Goal: Task Accomplishment & Management: Use online tool/utility

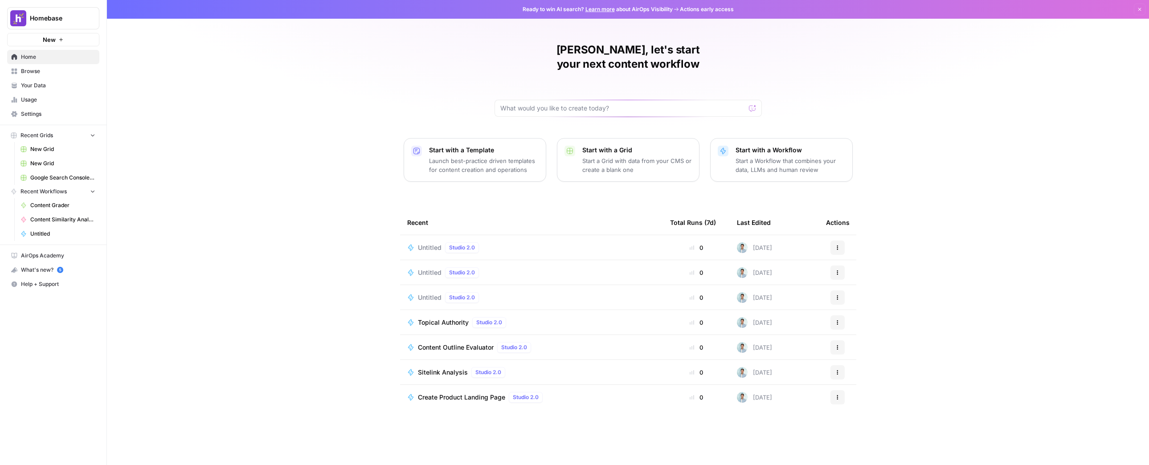
click at [267, 113] on div "[PERSON_NAME], let's start your next content workflow Start with a Template Lau…" at bounding box center [628, 232] width 1042 height 465
click at [295, 83] on div "[PERSON_NAME], let's start your next content workflow Start with a Template Lau…" at bounding box center [628, 232] width 1042 height 465
click at [547, 100] on div at bounding box center [628, 108] width 267 height 17
click at [356, 125] on div "[PERSON_NAME], let's start your next content workflow Start with a Template Lau…" at bounding box center [628, 232] width 1042 height 465
click at [773, 146] on p "Start with a Workflow" at bounding box center [791, 150] width 110 height 9
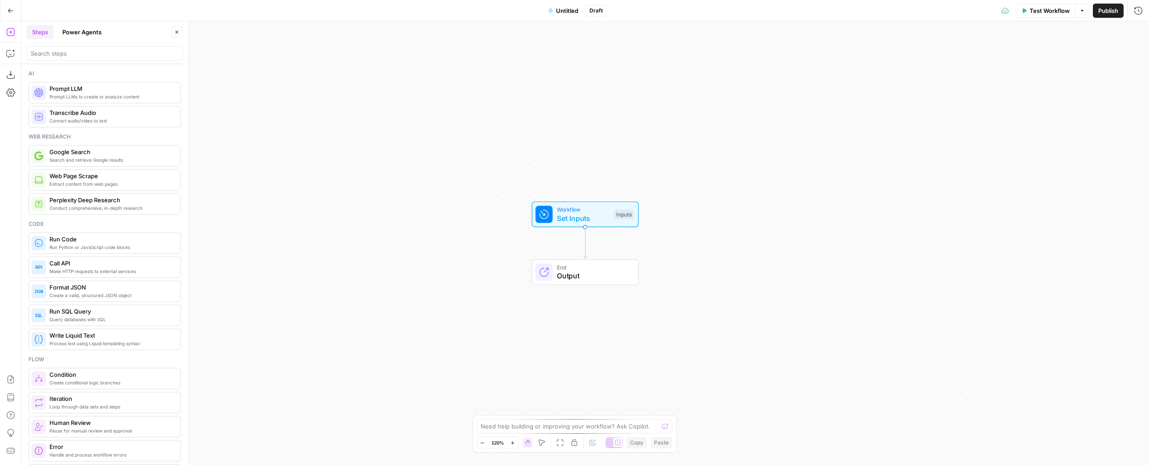
click at [598, 434] on div "Need help building or improving your workflow? Ask Copilot. Zoom Out 120% Zoom …" at bounding box center [575, 433] width 204 height 37
click at [601, 431] on div "Need help building or improving your workflow? Ask Copilot." at bounding box center [575, 426] width 196 height 14
type textarea "I"
type textarea "Y"
type textarea "I"
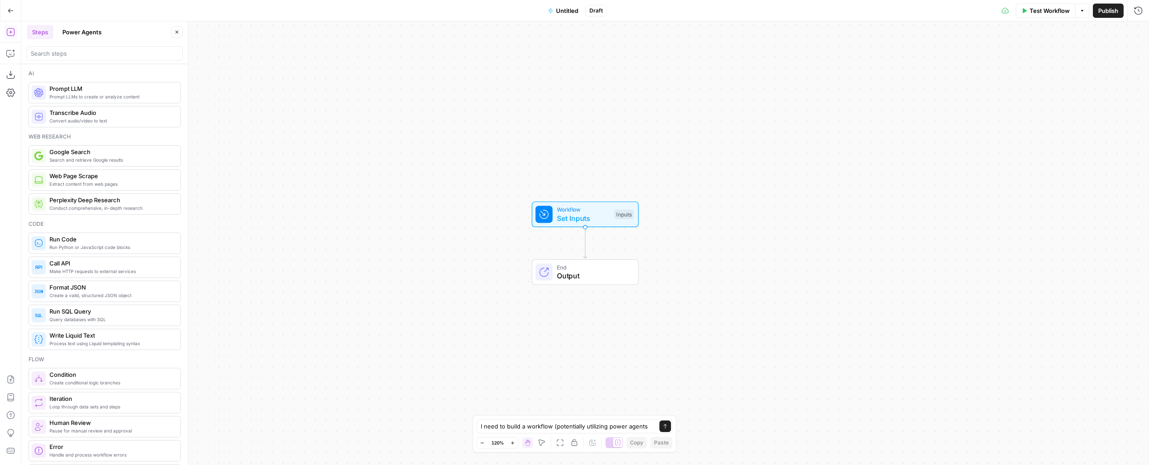
click at [91, 31] on button "Power Agents" at bounding box center [82, 32] width 50 height 14
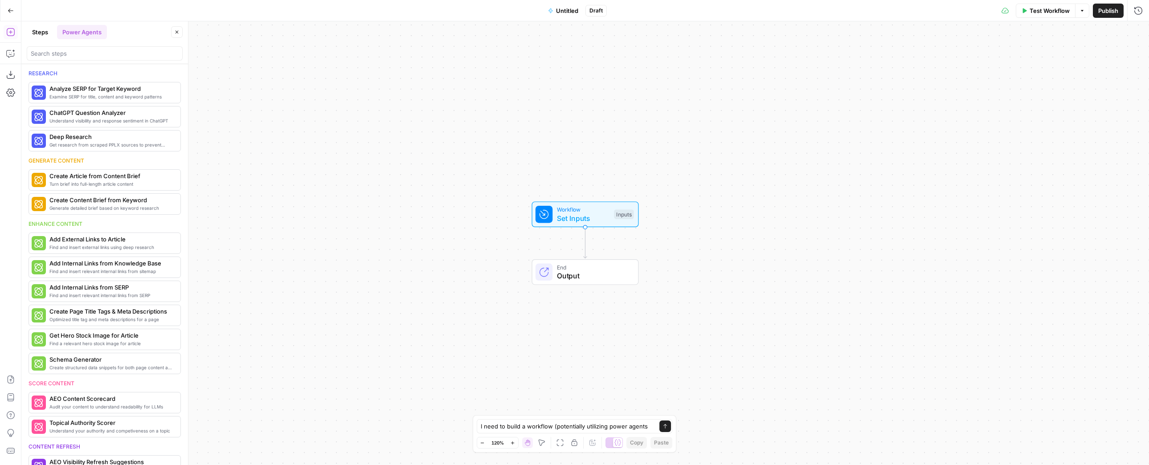
click at [37, 29] on button "Steps" at bounding box center [40, 32] width 27 height 14
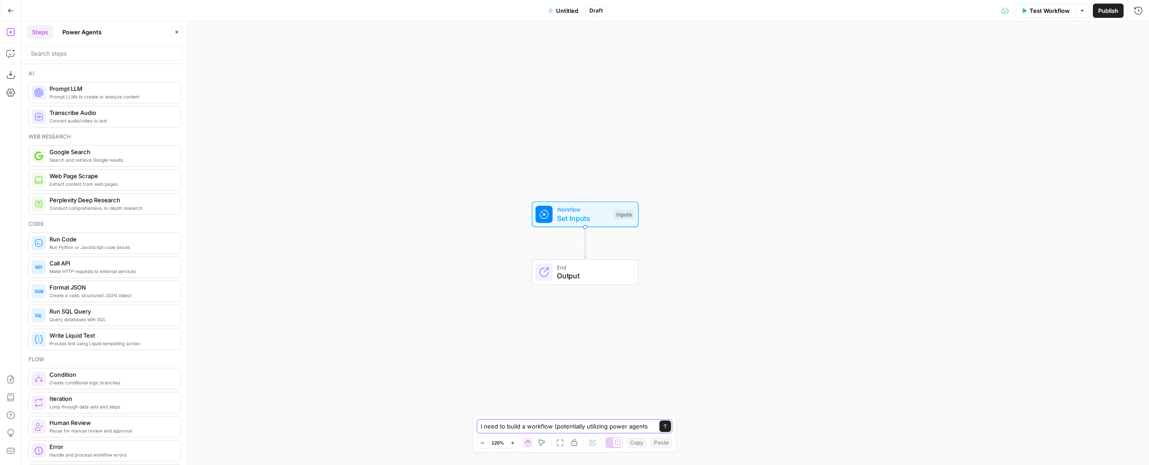
click at [649, 427] on textarea "I need to build a workflow (potentially utilizing power agents" at bounding box center [566, 426] width 170 height 9
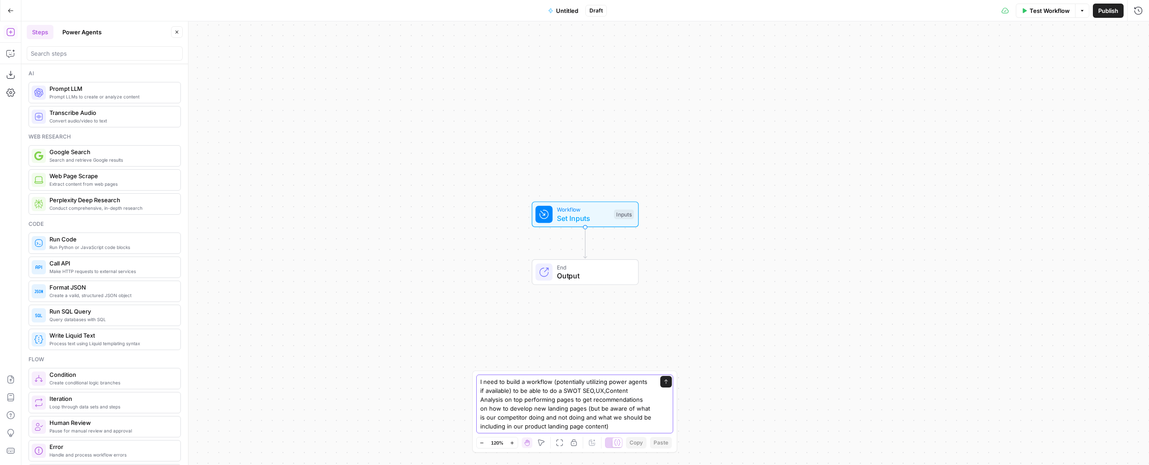
click at [602, 420] on textarea "I need to build a workflow (potentially utilizing power agents if available) to…" at bounding box center [565, 403] width 171 height 53
click at [618, 417] on textarea "I need to build a workflow (potentially utilizing power agents if available) to…" at bounding box center [565, 403] width 171 height 53
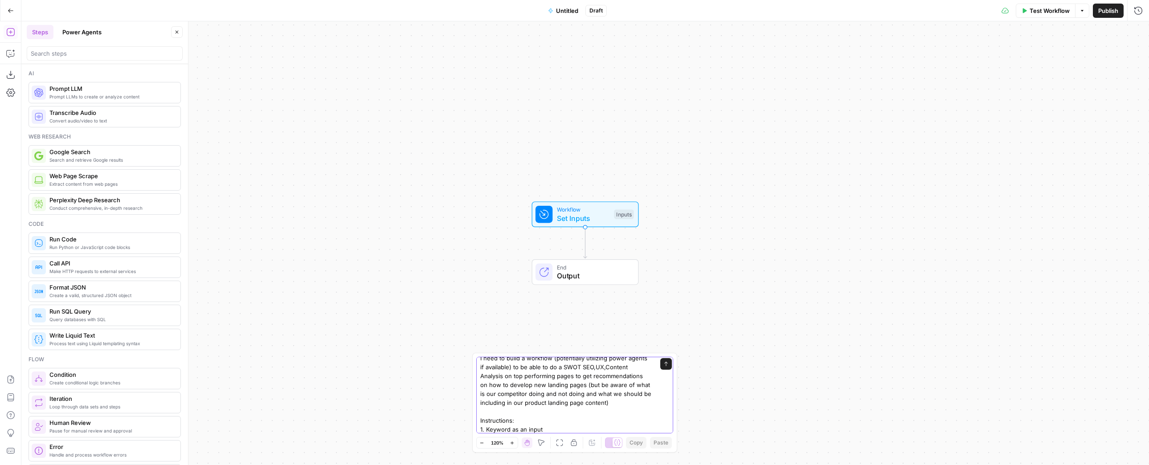
scroll to position [15, 0]
click at [483, 416] on textarea "I need to build a workflow (potentially utilizing power agents if available) to…" at bounding box center [565, 389] width 171 height 89
click at [565, 424] on textarea "I need to build a workflow (potentially utilizing power agents if available) to…" at bounding box center [565, 389] width 171 height 89
click at [564, 429] on textarea "I need to build a workflow (potentially utilizing power agents if available) to…" at bounding box center [565, 389] width 171 height 89
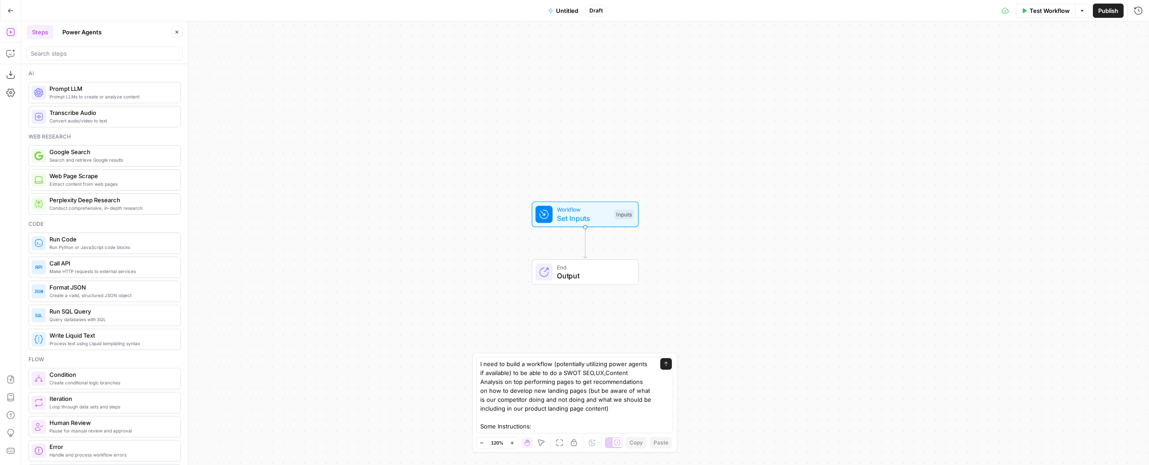
click at [582, 426] on div "Lock/Unlock U" at bounding box center [574, 425] width 43 height 8
click at [526, 426] on textarea "I need to build a workflow (potentially utilizing power agents if available) to…" at bounding box center [565, 404] width 171 height 89
click at [545, 429] on textarea "I need to build a workflow (potentially utilizing power agents if available) to…" at bounding box center [565, 404] width 171 height 89
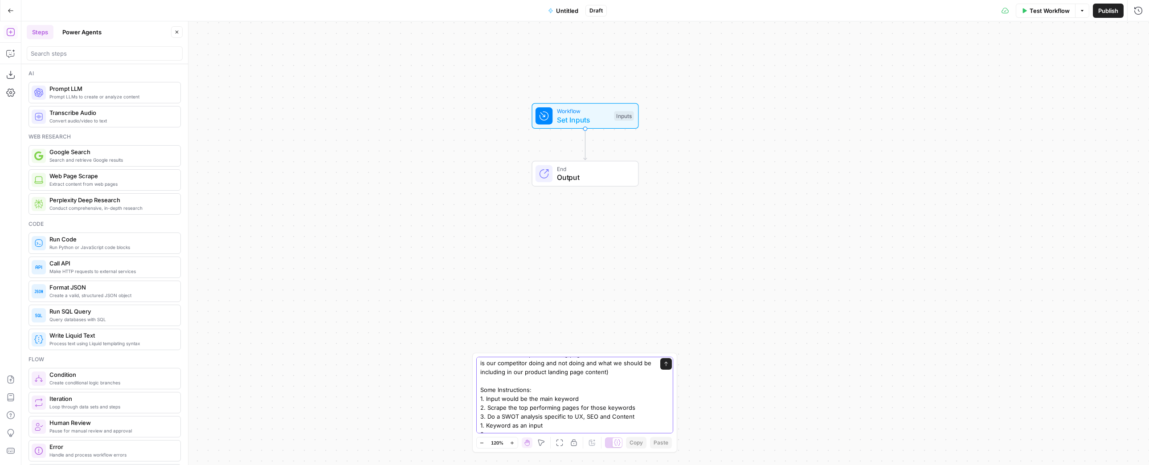
scroll to position [53, 0]
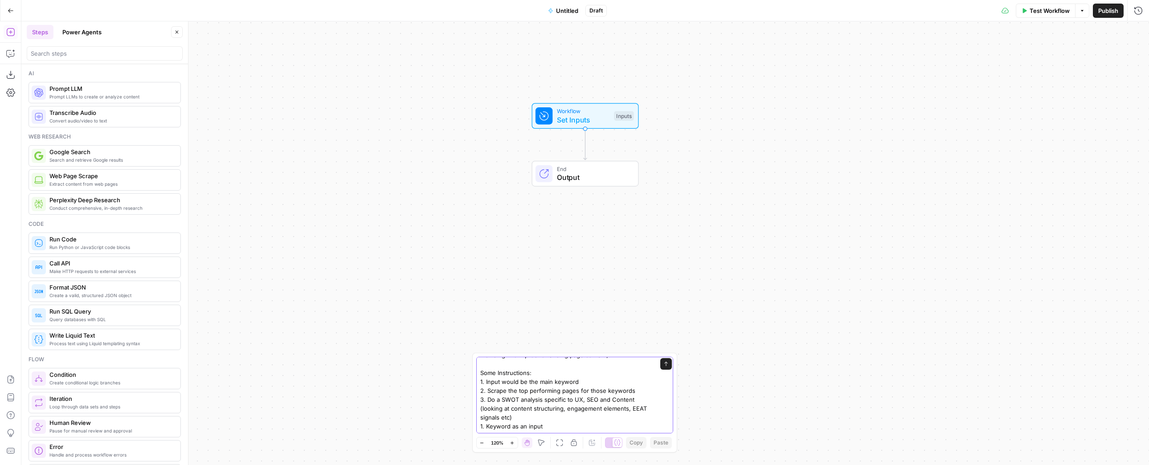
click at [555, 417] on textarea "I need to build a workflow (potentially utilizing power agents if available) to…" at bounding box center [565, 373] width 171 height 134
click at [600, 396] on textarea "I need to build a workflow (potentially utilizing power agents if available) to…" at bounding box center [565, 364] width 171 height 134
drag, startPoint x: 535, startPoint y: 412, endPoint x: 488, endPoint y: 412, distance: 47.2
click at [488, 412] on textarea "I need to build a workflow (potentially utilizing power agents if available) to…" at bounding box center [565, 364] width 171 height 134
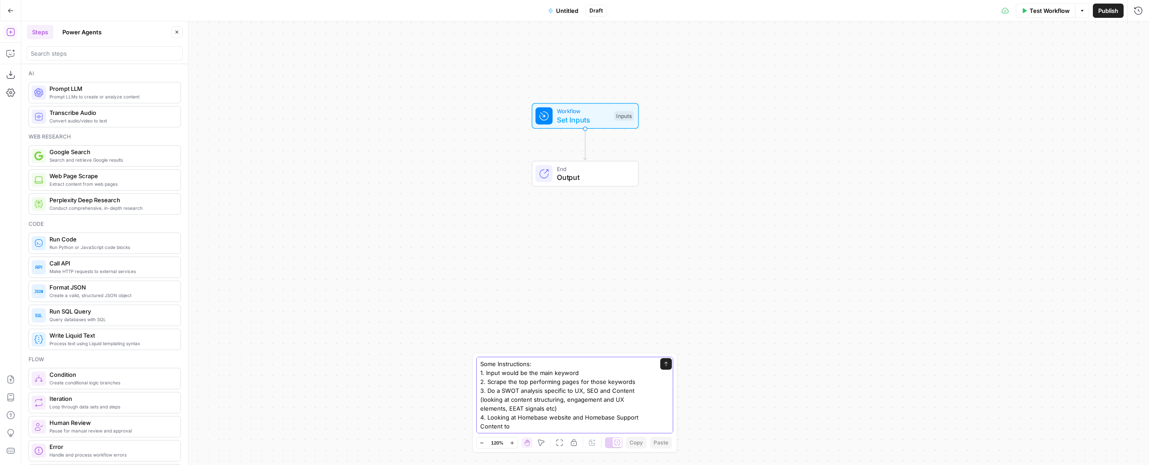
click at [570, 414] on textarea "I need to build a workflow (potentially utilizing power agents if available) to…" at bounding box center [565, 364] width 171 height 134
click at [609, 422] on textarea "I need to build a workflow (potentially utilizing power agents if available) to…" at bounding box center [565, 364] width 171 height 134
click at [573, 421] on textarea "I need to build a workflow (potentially utilizing power agents if available) to…" at bounding box center [565, 427] width 171 height 134
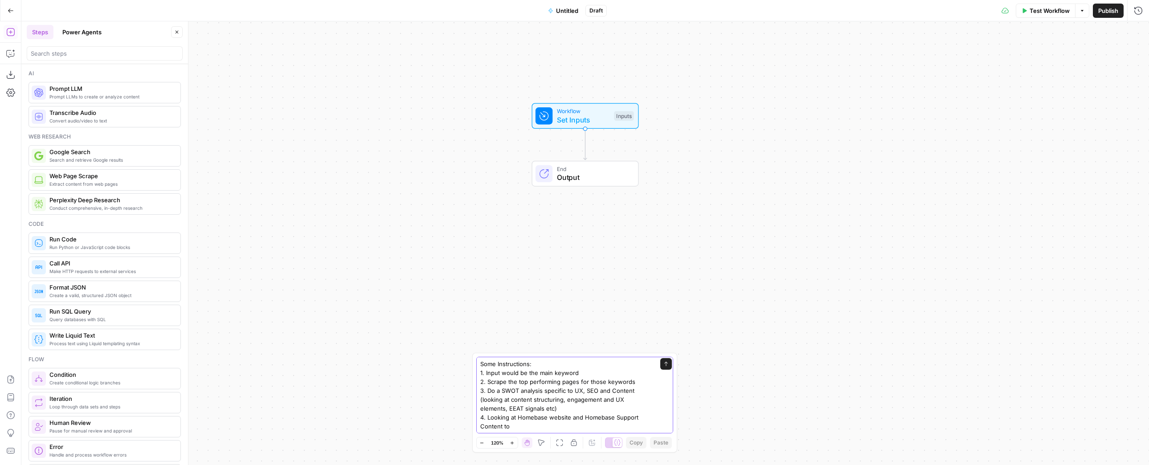
drag, startPoint x: 575, startPoint y: 410, endPoint x: 623, endPoint y: 412, distance: 48.2
click at [574, 410] on textarea "I need to build a workflow (potentially utilizing power agents if available) to…" at bounding box center [565, 364] width 171 height 134
paste textarea "[URL][DOMAIN_NAME]"
click at [623, 427] on textarea "I need to build a workflow (potentially utilizing power agents if available) to…" at bounding box center [565, 359] width 171 height 143
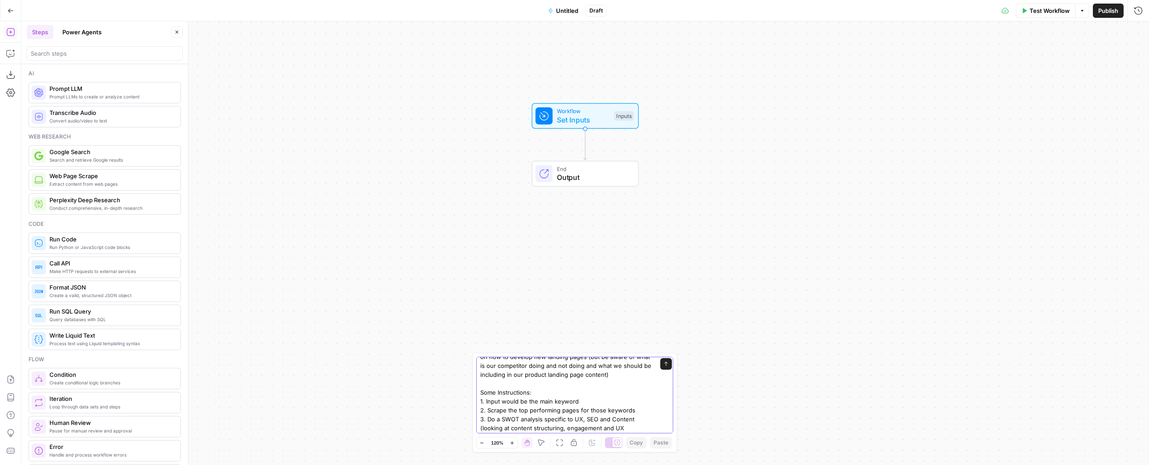
scroll to position [80, 0]
click at [644, 416] on textarea "I need to build a workflow (potentially utilizing power agents if available) to…" at bounding box center [565, 359] width 171 height 143
drag, startPoint x: 557, startPoint y: 430, endPoint x: 488, endPoint y: 400, distance: 75.9
click at [488, 400] on textarea "I need to build a workflow (potentially utilizing power agents if available) to…" at bounding box center [565, 359] width 171 height 143
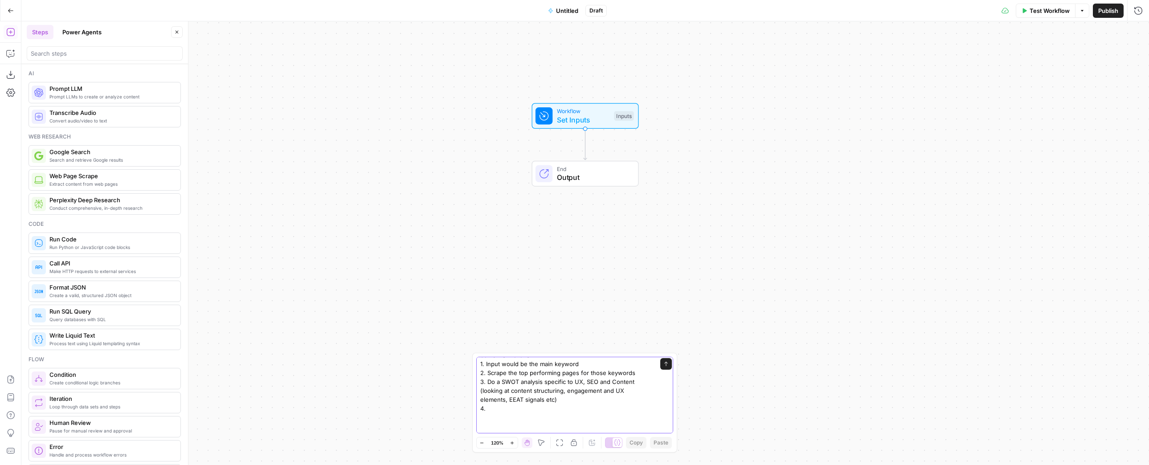
scroll to position [62, 0]
click at [553, 409] on textarea "I need to build a workflow (potentially utilizing power agents if available) to…" at bounding box center [565, 368] width 171 height 125
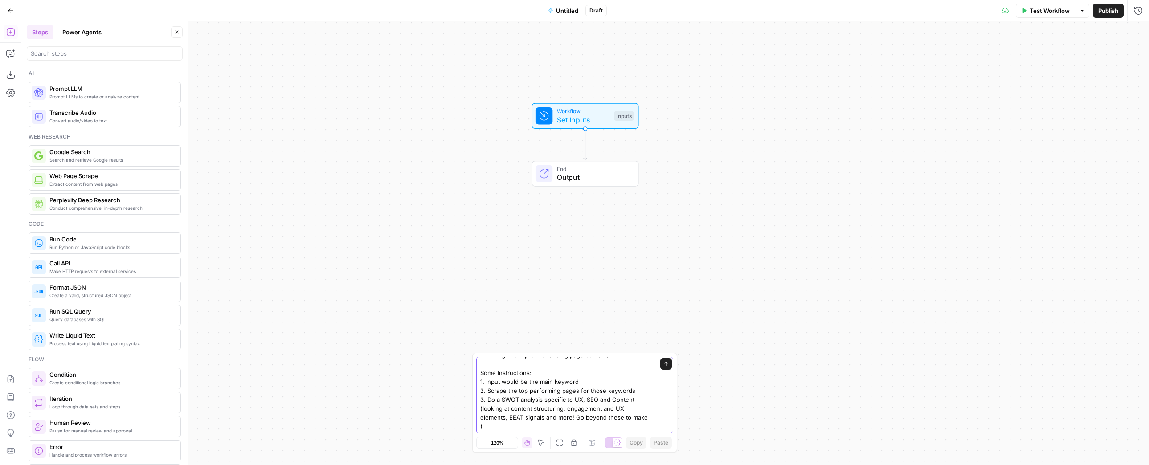
scroll to position [71, 0]
click at [592, 415] on textarea "I need to build a workflow (potentially utilizing power agents if available) to…" at bounding box center [565, 364] width 171 height 134
type textarea "I need to build a workflow (potentially utilizing power agents if available) to…"
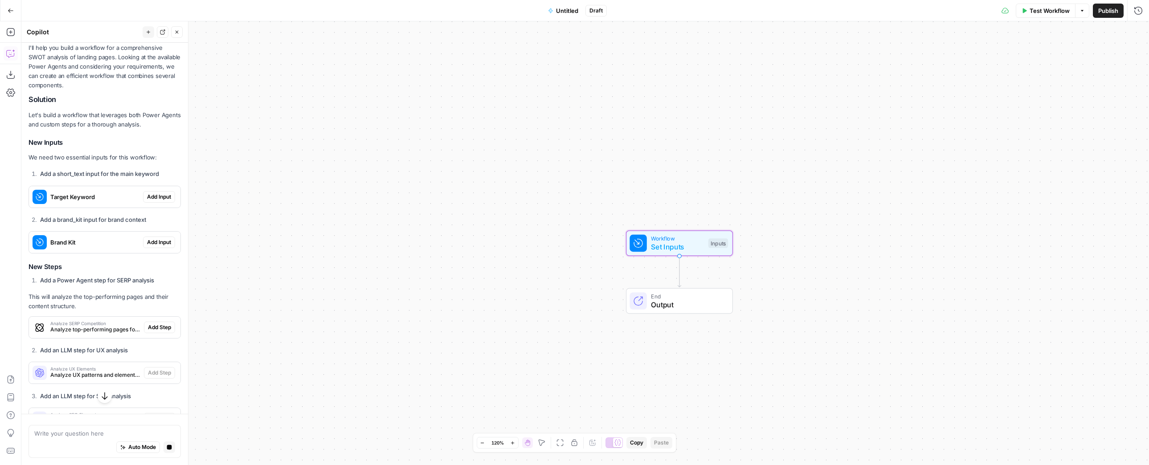
scroll to position [270, 0]
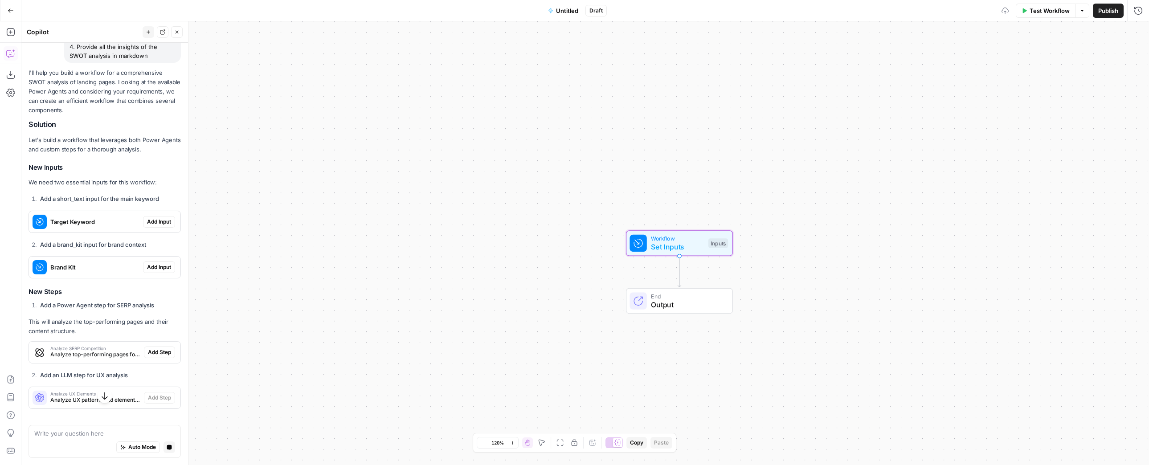
click at [156, 226] on span "Add Input" at bounding box center [159, 222] width 24 height 8
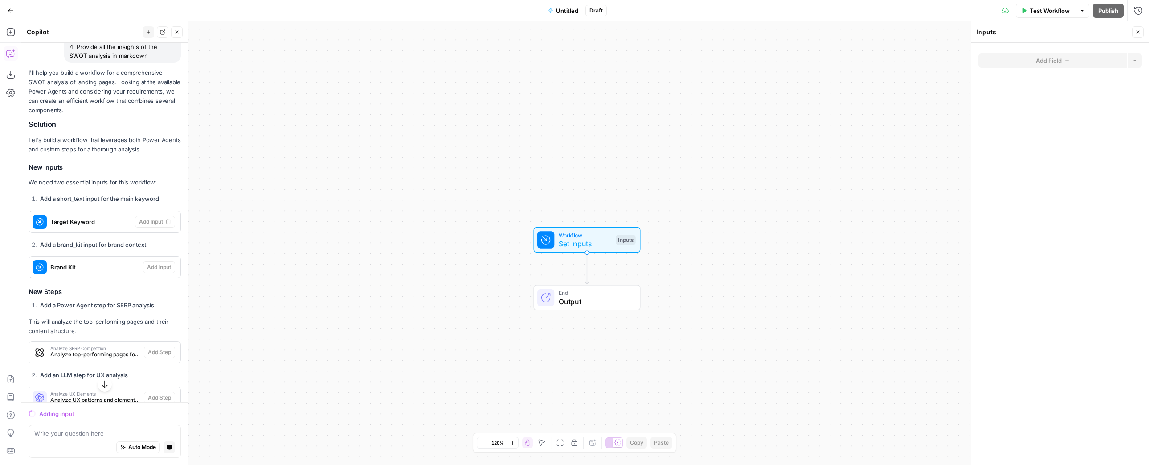
click at [600, 242] on span "Set Inputs" at bounding box center [585, 243] width 53 height 11
click at [624, 241] on div "Inputs" at bounding box center [626, 240] width 20 height 10
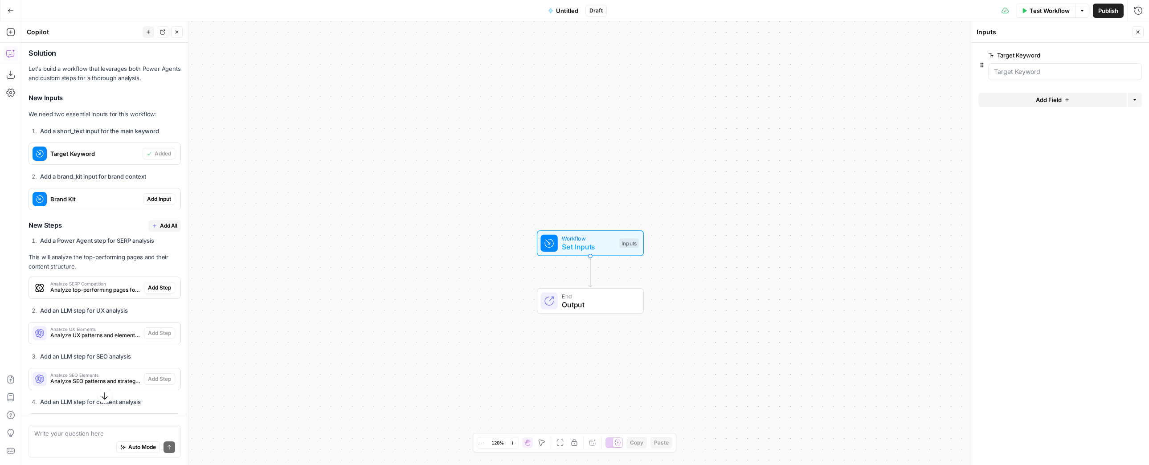
scroll to position [403, 0]
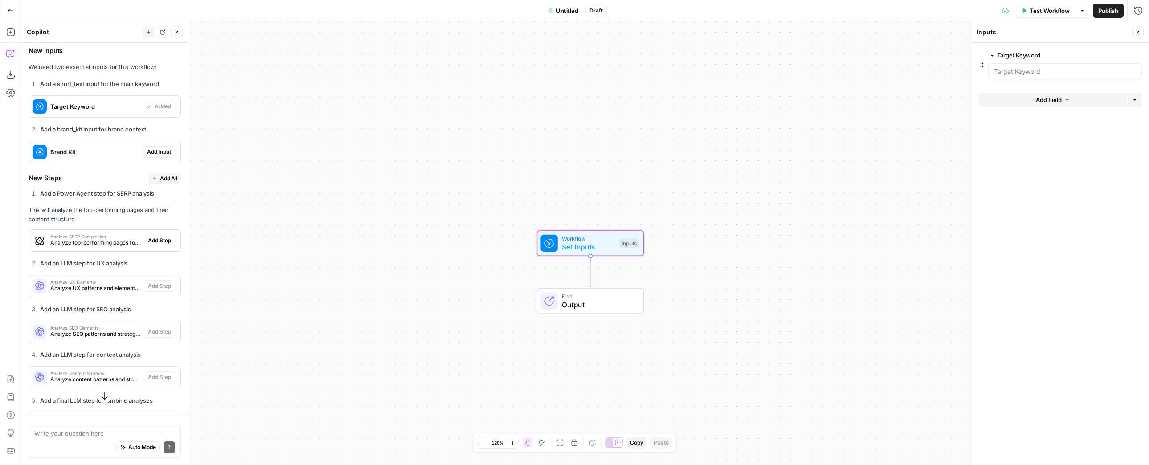
click at [152, 156] on span "Add Input" at bounding box center [159, 152] width 24 height 8
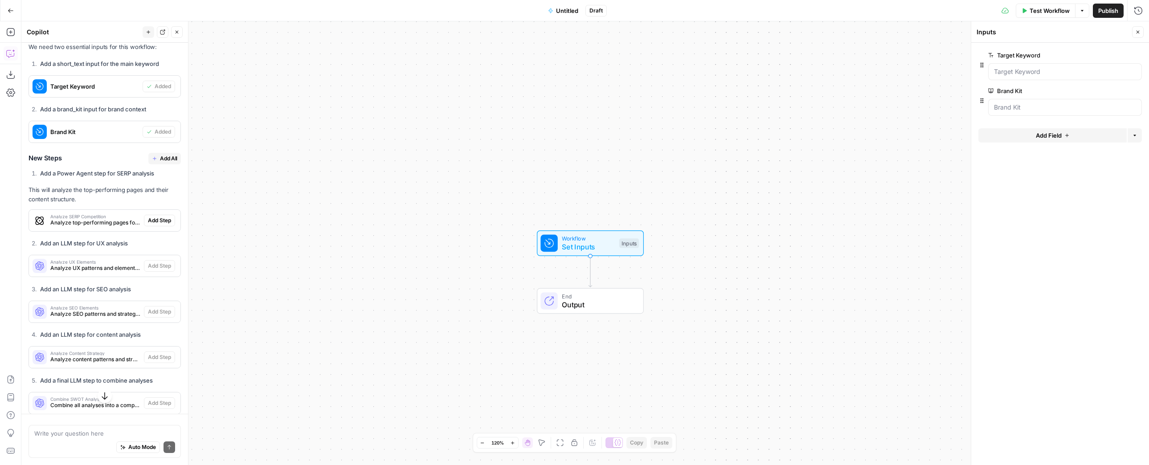
scroll to position [424, 0]
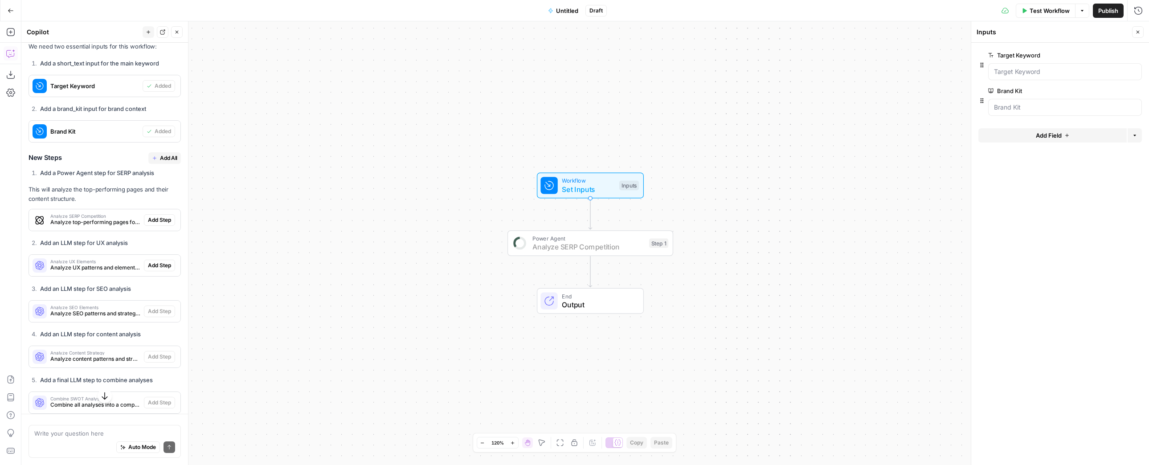
click at [154, 224] on span "Add Step" at bounding box center [159, 220] width 23 height 8
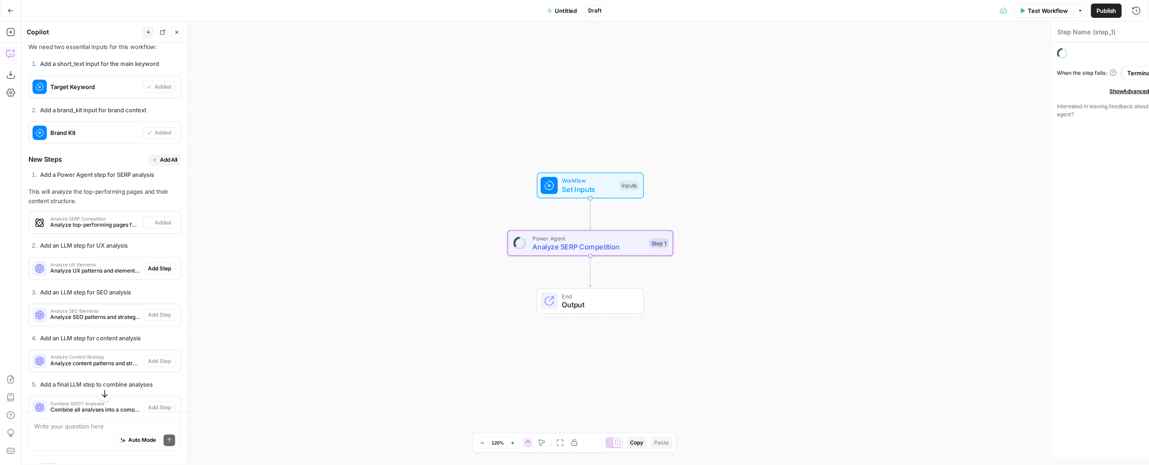
type textarea "Analyze SERP Competition"
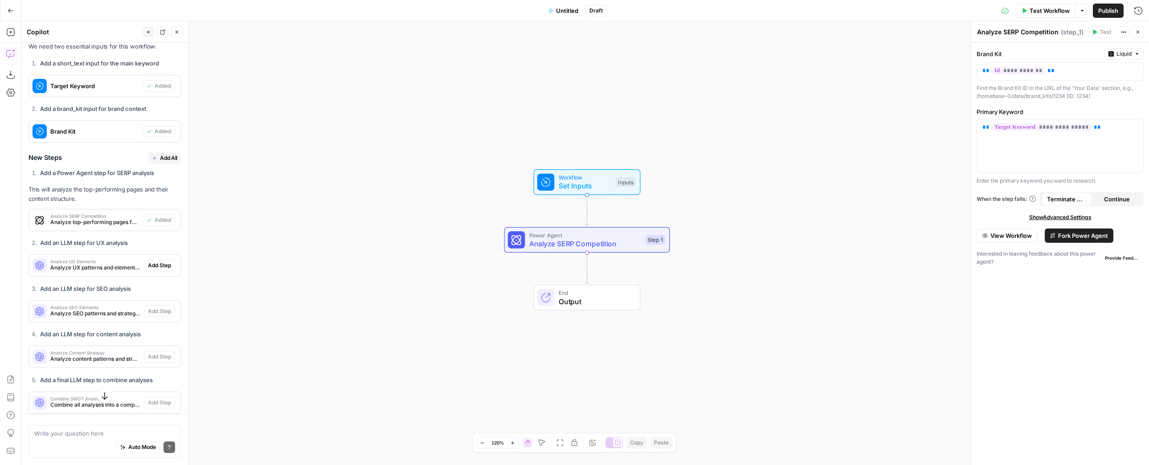
scroll to position [438, 0]
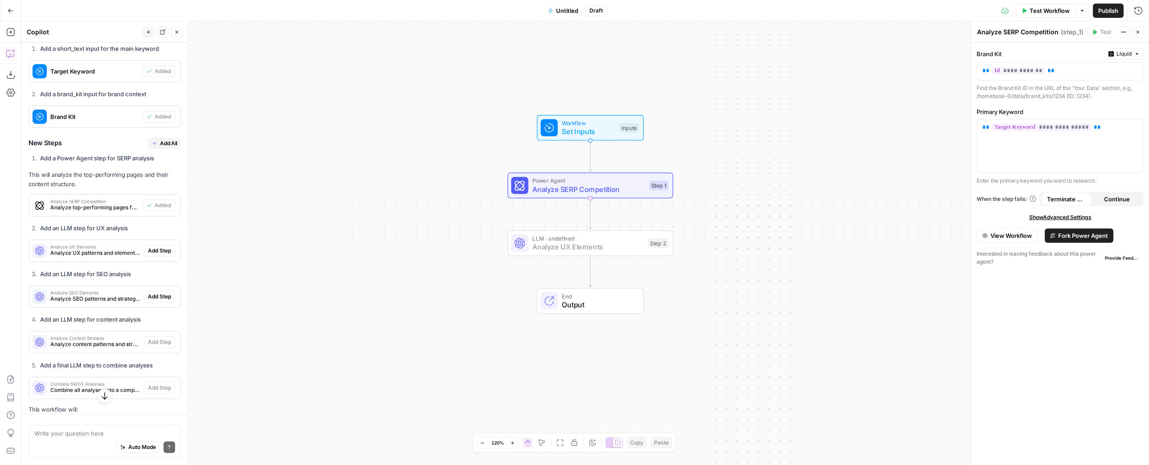
click at [160, 257] on button "Add Step" at bounding box center [159, 251] width 31 height 12
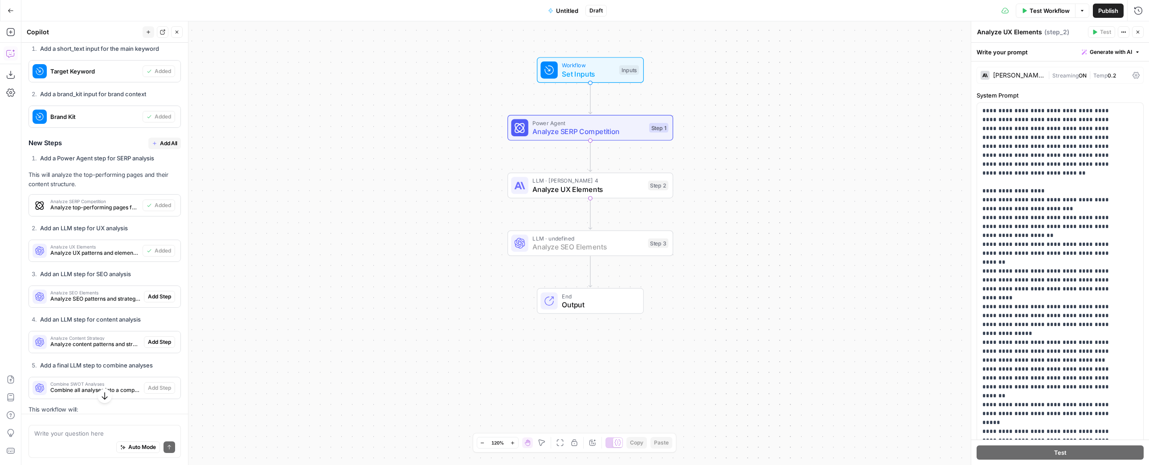
click at [160, 301] on span "Add Step" at bounding box center [159, 297] width 23 height 8
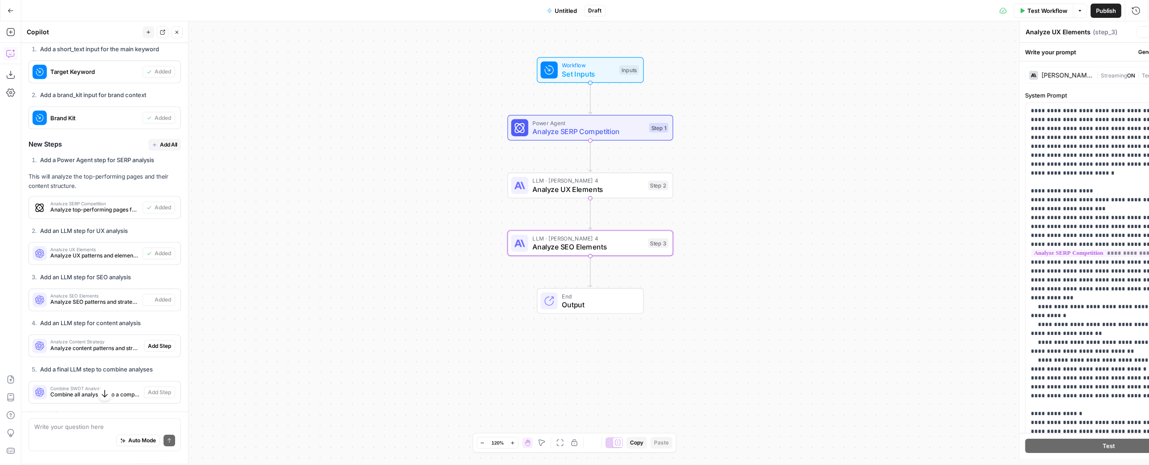
type textarea "Analyze SEO Elements"
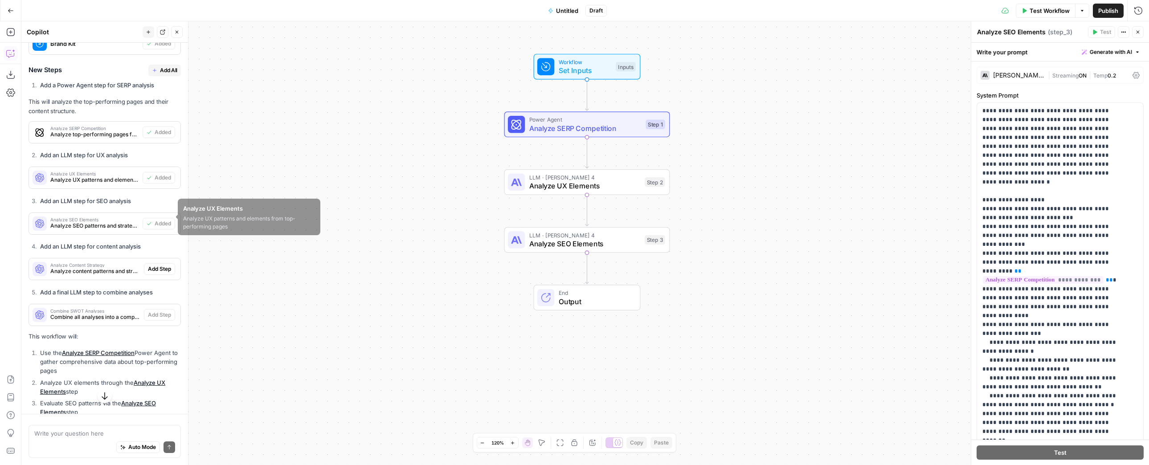
scroll to position [512, 0]
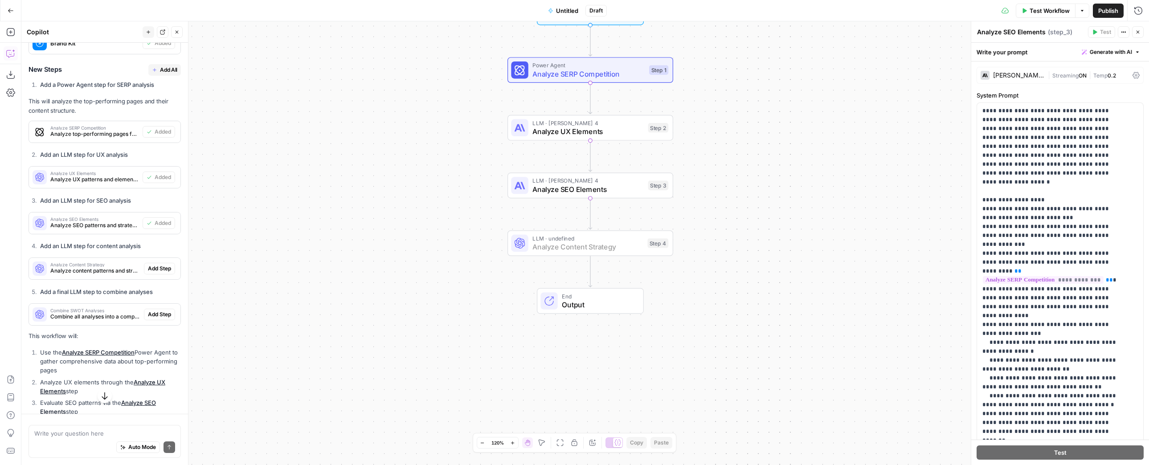
click at [156, 273] on span "Add Step" at bounding box center [159, 269] width 23 height 8
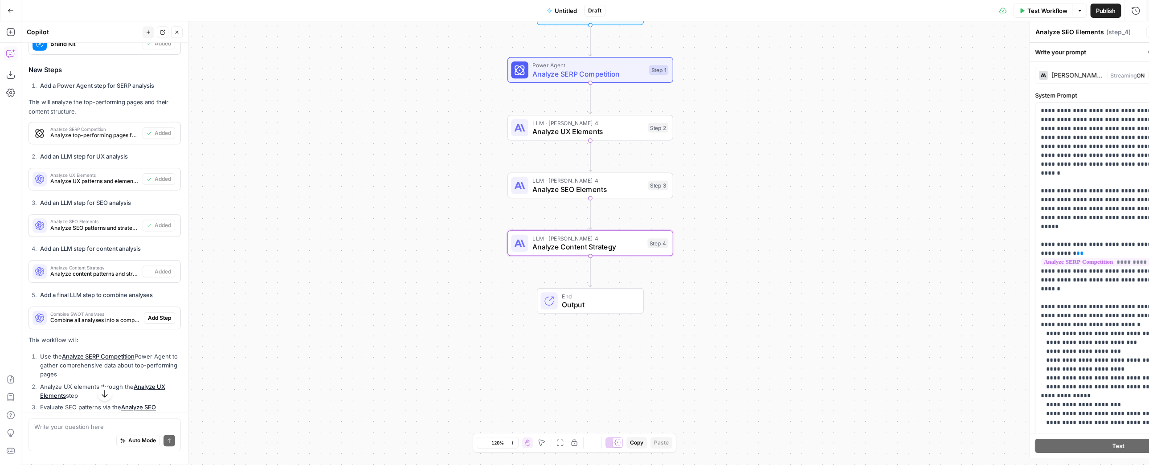
type textarea "Analyze Content Strategy"
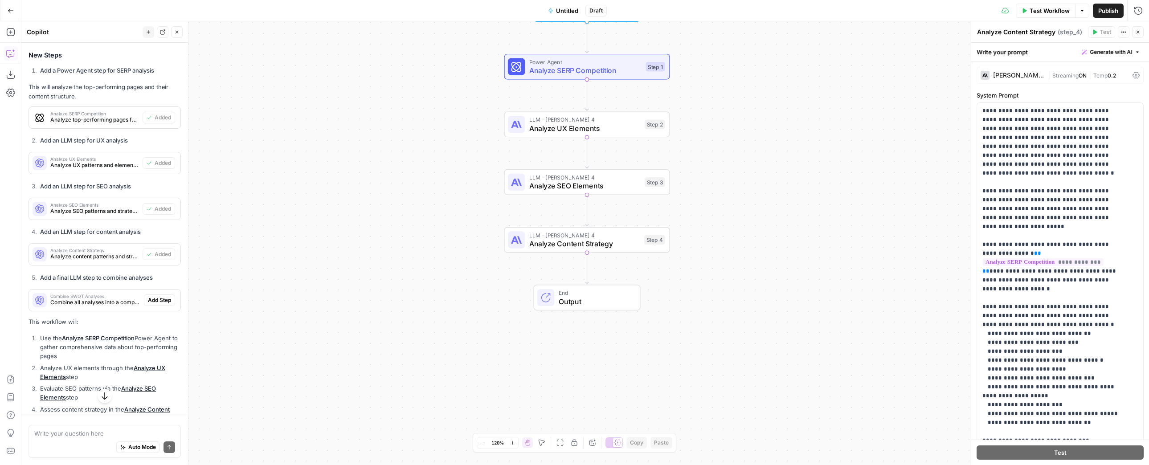
scroll to position [527, 0]
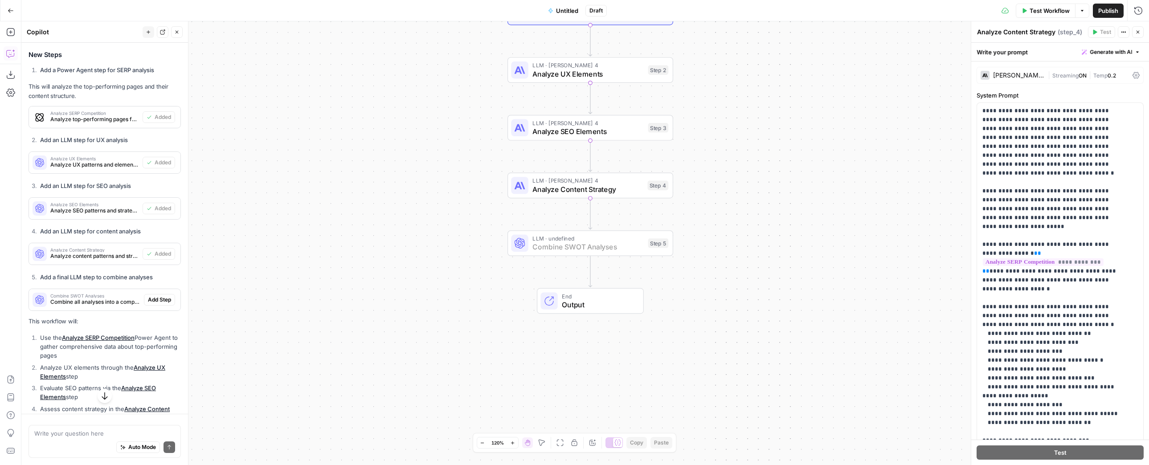
click at [164, 304] on span "Add Step" at bounding box center [159, 300] width 23 height 8
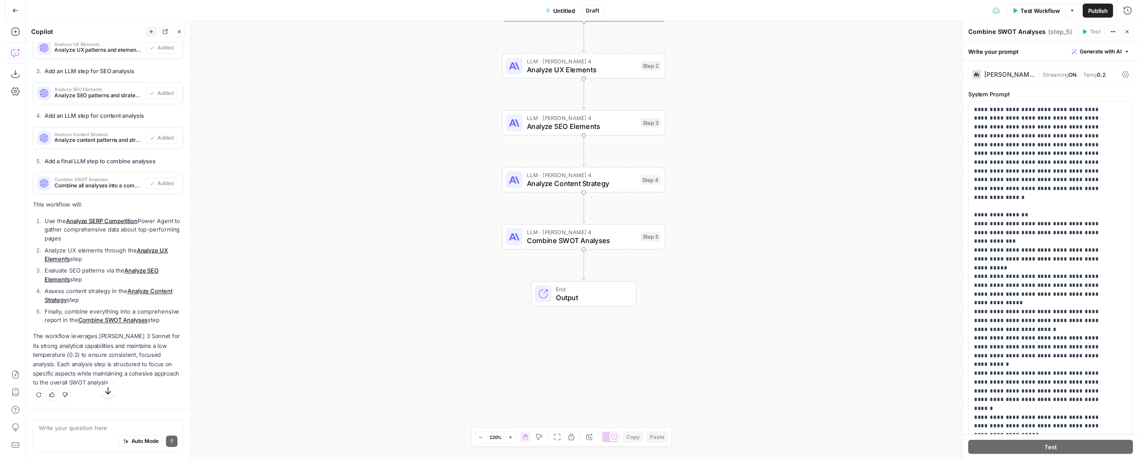
scroll to position [668, 0]
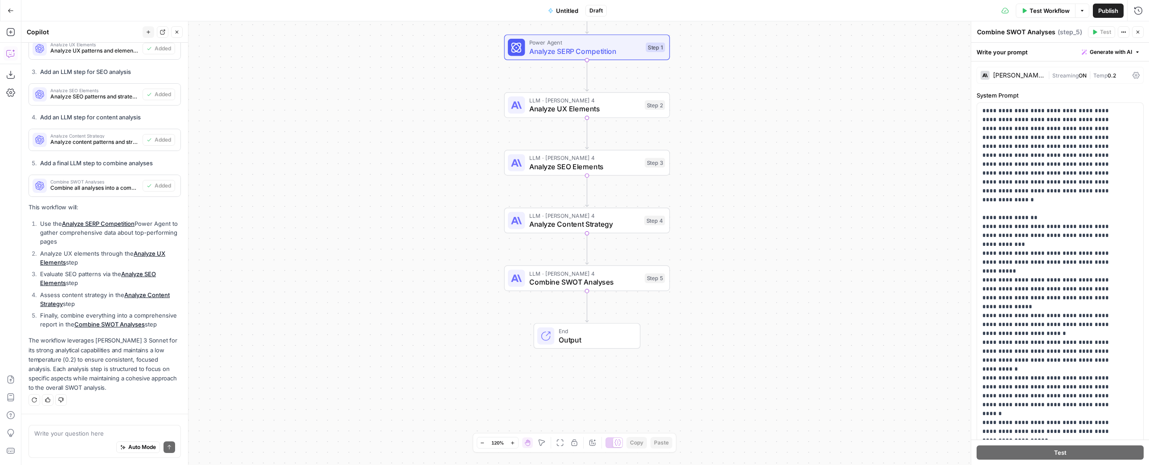
click at [622, 51] on span "Analyze SERP Competition" at bounding box center [585, 51] width 112 height 11
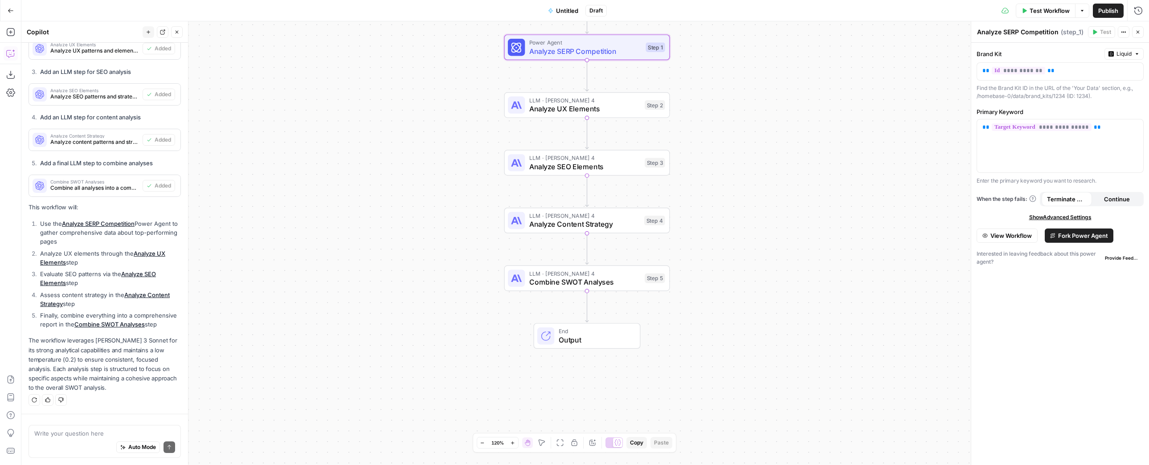
click at [1102, 240] on span "Fork Power Agent" at bounding box center [1083, 235] width 50 height 9
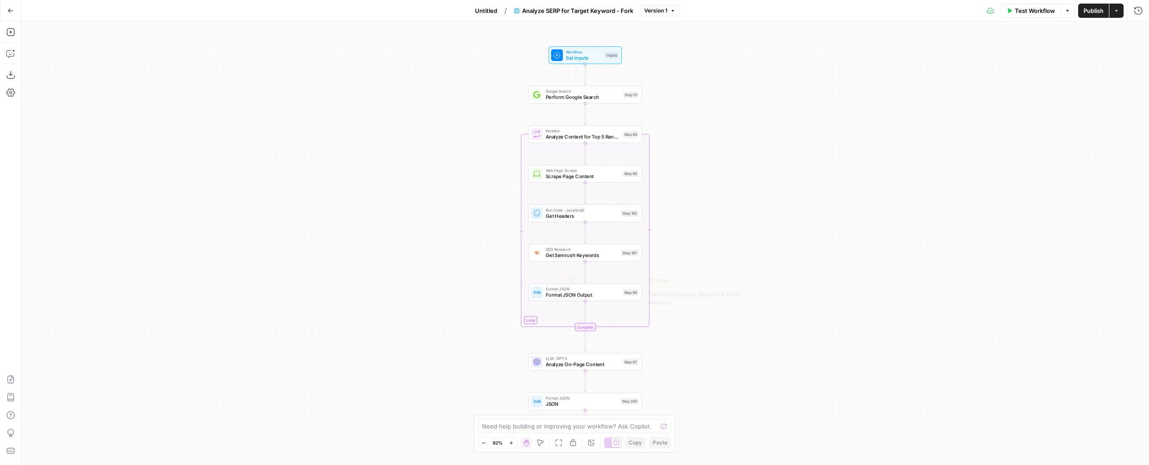
click at [342, 108] on div "Workflow Set Inputs Inputs Google Search Perform Google Search Step 51 Loop Ite…" at bounding box center [585, 243] width 1128 height 444
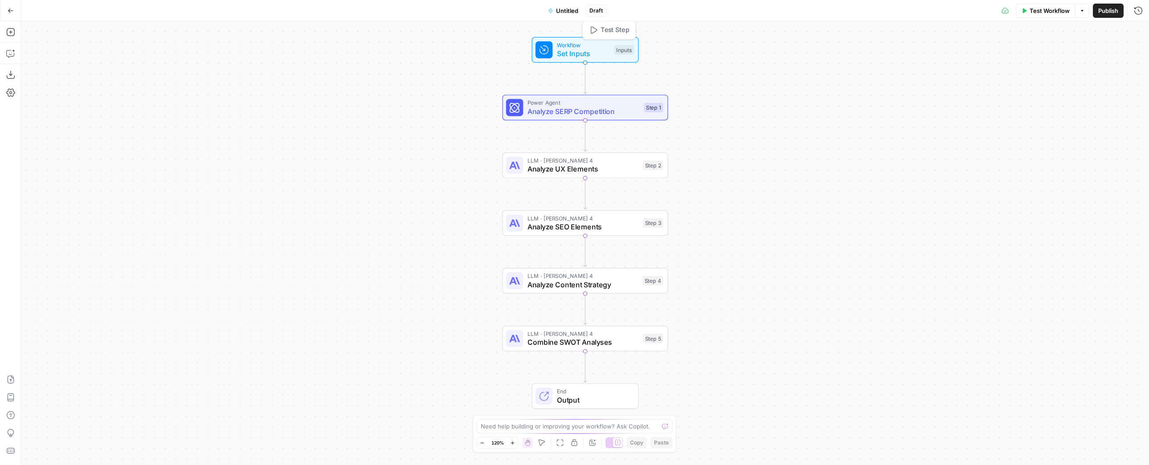
click at [596, 57] on span "Set Inputs" at bounding box center [583, 53] width 53 height 11
click at [12, 56] on icon "button" at bounding box center [10, 53] width 8 height 7
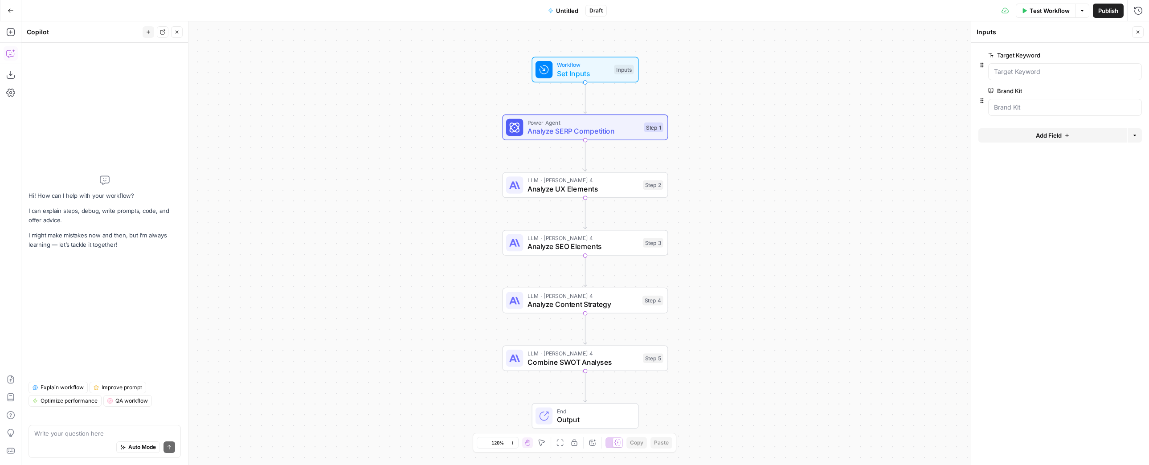
click at [561, 12] on span "Untitled" at bounding box center [567, 10] width 22 height 9
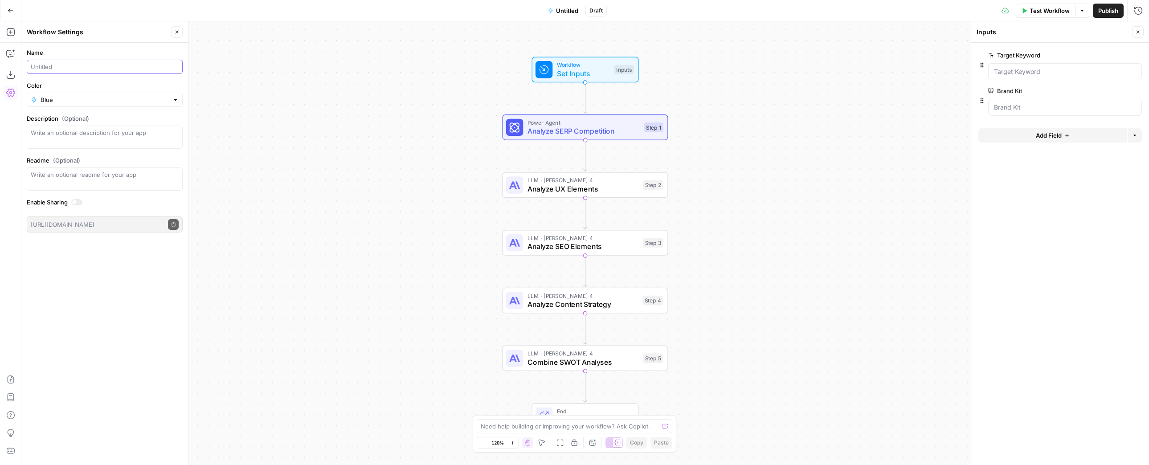
click at [85, 68] on input "Name" at bounding box center [105, 66] width 148 height 9
type input "SERP Analysis"
click at [225, 109] on div "Workflow Set Inputs Inputs Power Agent Analyze SERP Competition Step 1 LLM · [P…" at bounding box center [585, 243] width 1128 height 444
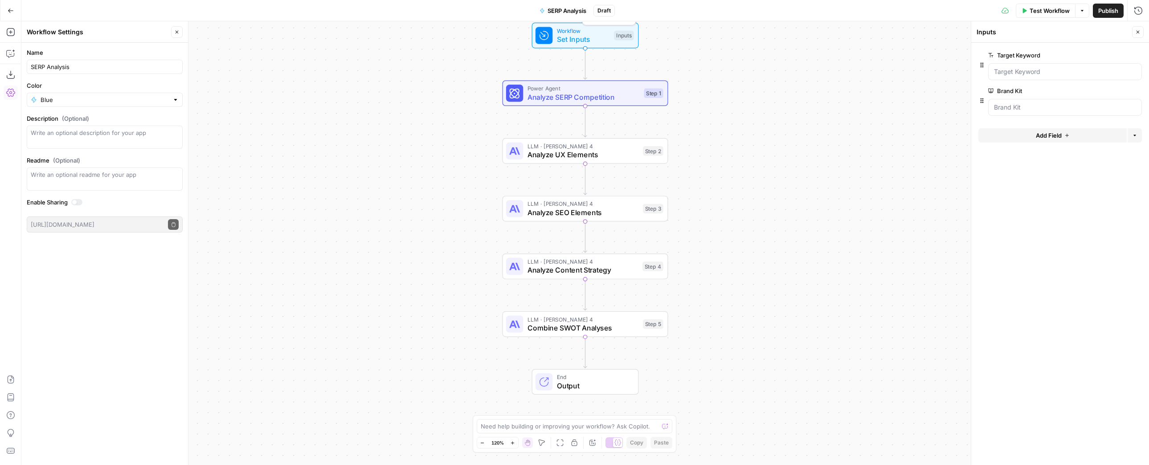
click at [586, 35] on span "Set Inputs" at bounding box center [583, 39] width 53 height 11
click at [591, 86] on span "Power Agent" at bounding box center [584, 88] width 112 height 8
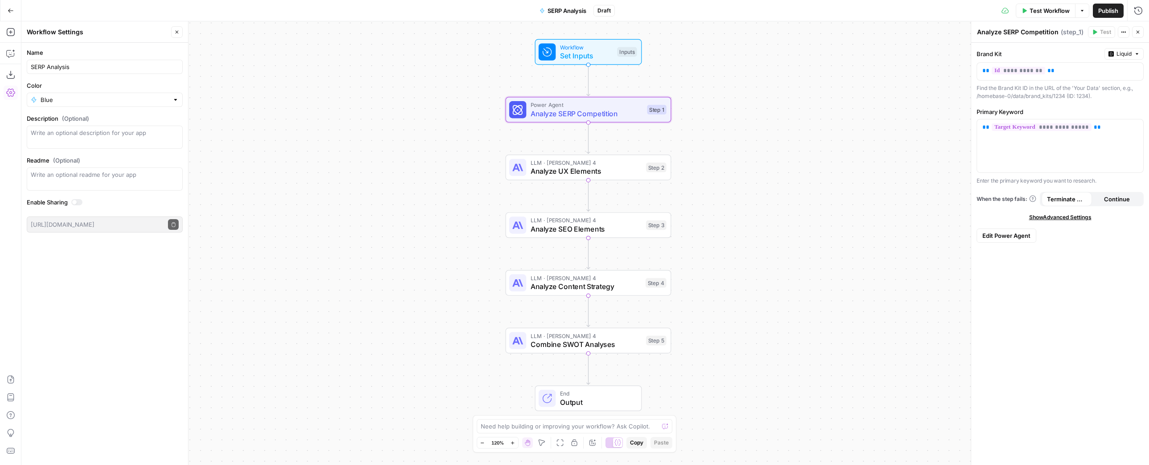
drag, startPoint x: 719, startPoint y: 61, endPoint x: 722, endPoint y: 78, distance: 16.8
click at [722, 78] on div "Workflow Set Inputs Inputs Power Agent Analyze SERP Competition Step 1 LLM · [P…" at bounding box center [585, 243] width 1128 height 444
click at [504, 431] on div "Need help building or improving your workflow? Ask Copilot." at bounding box center [575, 426] width 196 height 14
type textarea "S"
type textarea "D"
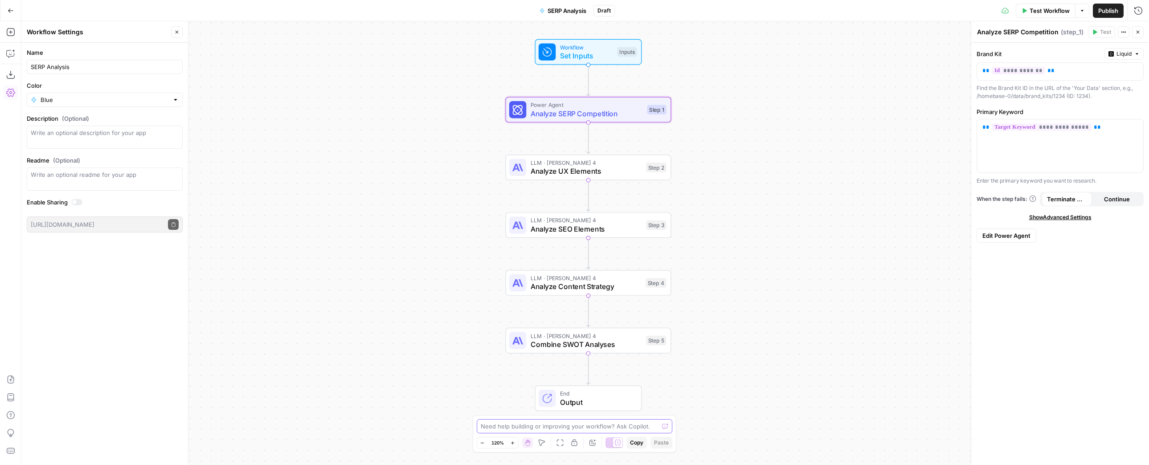
type textarea "S"
type textarea "A"
click at [619, 430] on textarea at bounding box center [570, 426] width 178 height 9
type textarea "D"
type textarea "S"
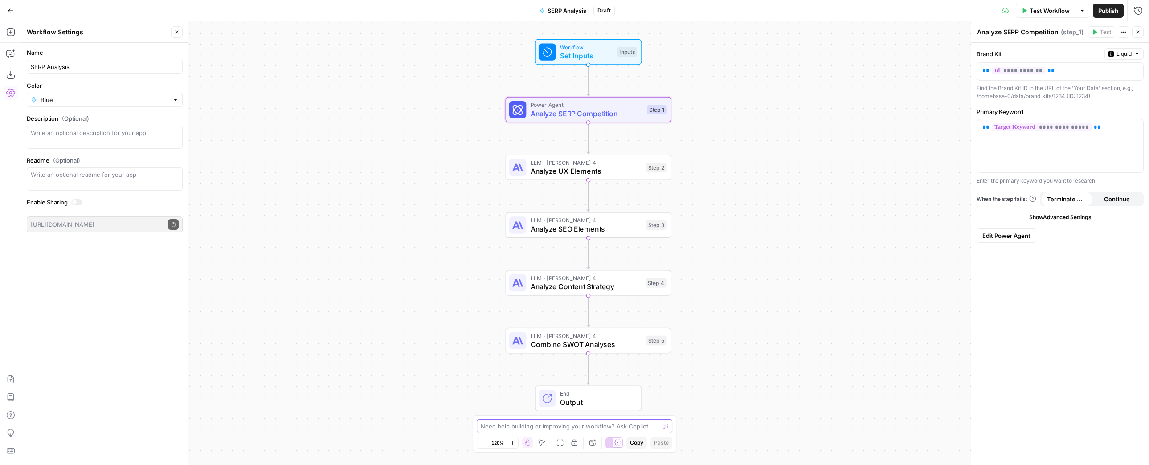
type textarea "S"
type textarea "A"
type textarea "S"
type textarea "D"
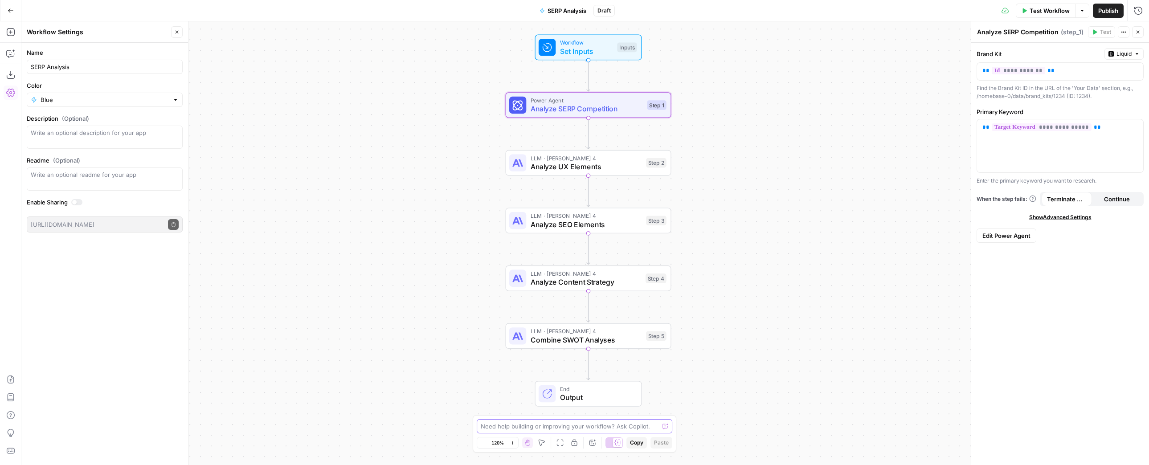
click at [581, 430] on textarea at bounding box center [570, 426] width 178 height 9
type textarea "S"
type textarea "A"
type textarea "S"
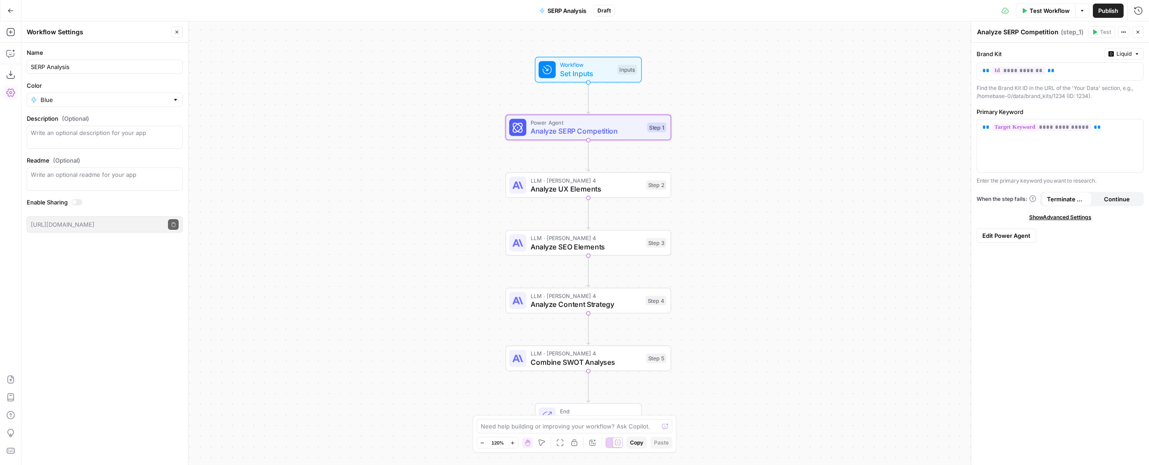
click at [1057, 10] on span "Test Workflow" at bounding box center [1050, 10] width 40 height 9
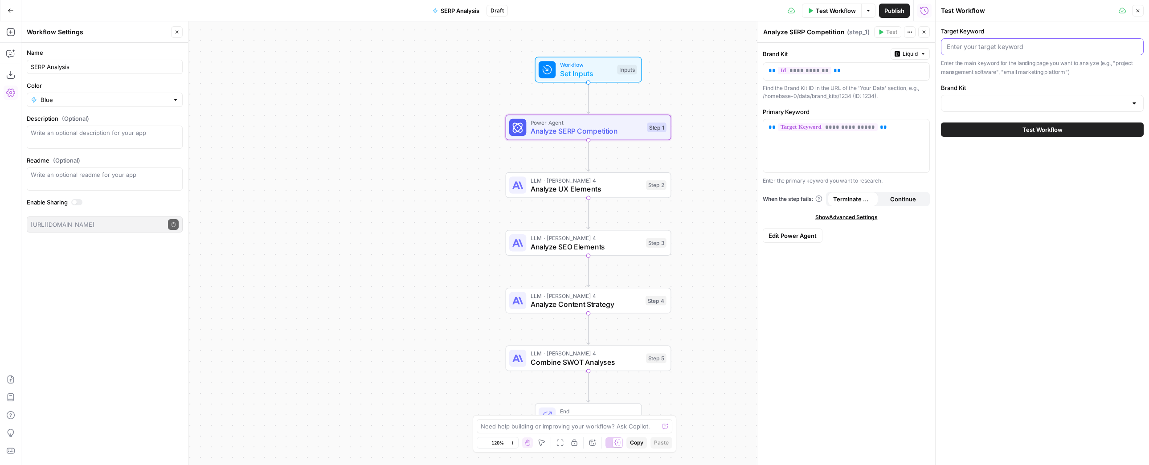
click at [1013, 46] on input "Target Keyword" at bounding box center [1042, 46] width 191 height 9
click at [1071, 95] on div at bounding box center [1042, 103] width 203 height 17
click at [1085, 107] on input "Brand Kit" at bounding box center [1037, 103] width 180 height 9
click at [1083, 127] on span "Homebase" at bounding box center [1041, 125] width 184 height 9
type input "Homebase"
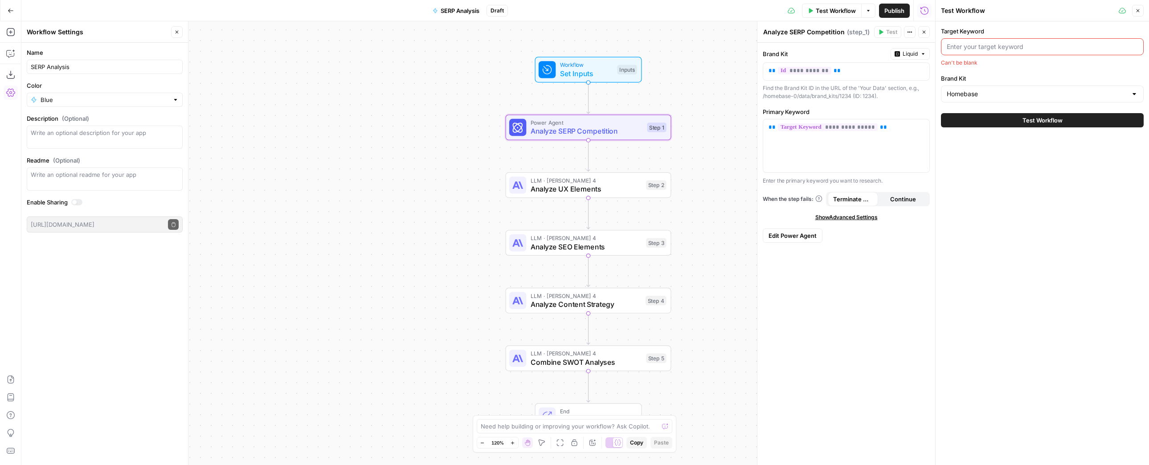
click at [1039, 51] on div at bounding box center [1042, 46] width 203 height 17
type input "S"
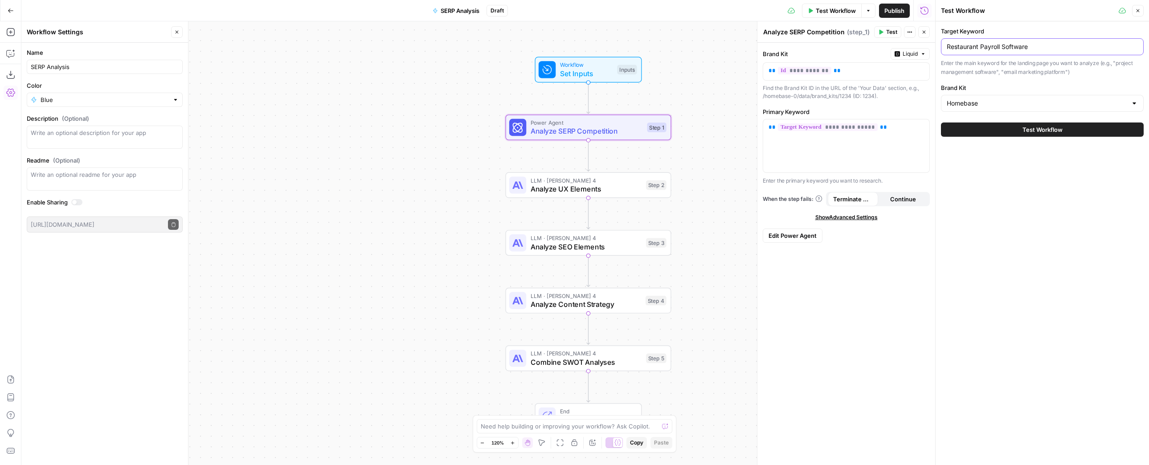
type input "Restaurant Payroll Software"
click at [1044, 133] on span "Test Workflow" at bounding box center [1043, 129] width 40 height 9
